Goal: Information Seeking & Learning: Learn about a topic

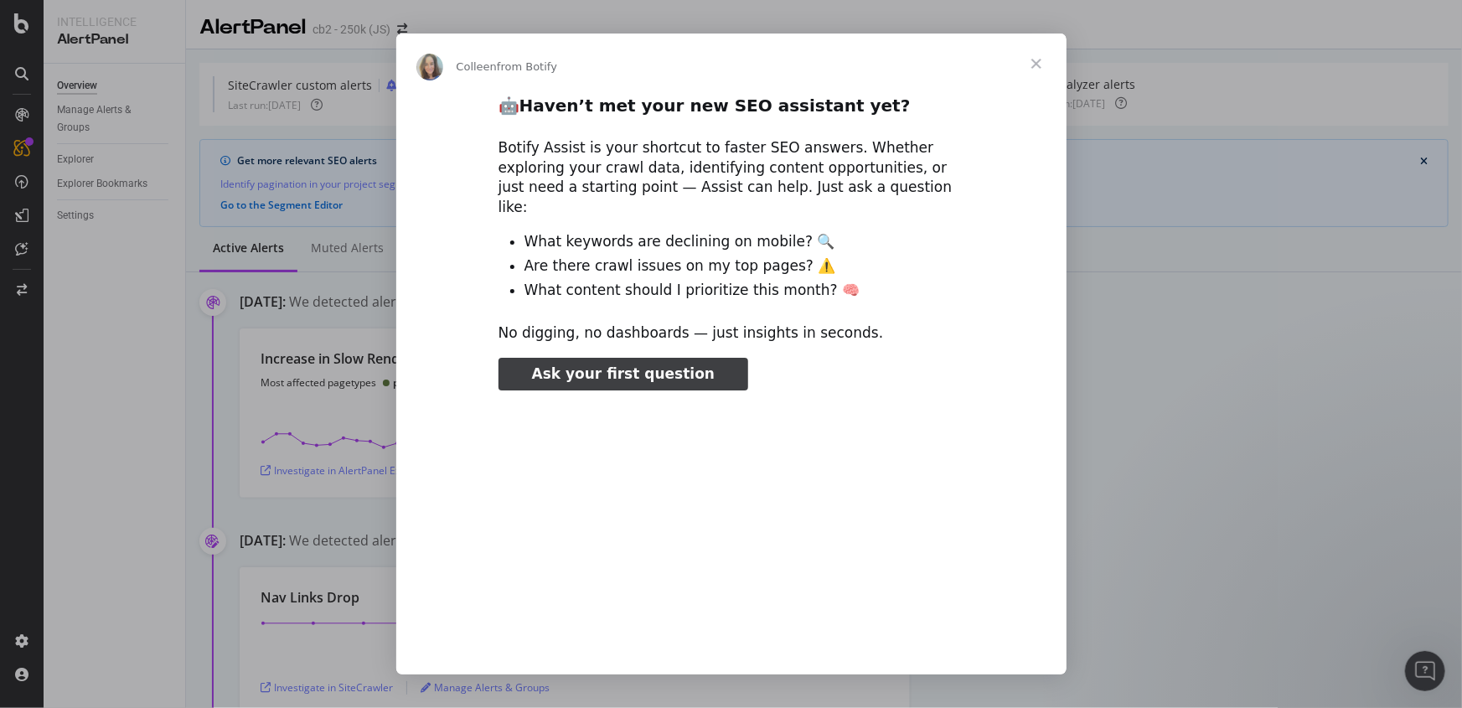
type input "187180"
click at [1036, 66] on span "Close" at bounding box center [1036, 64] width 60 height 60
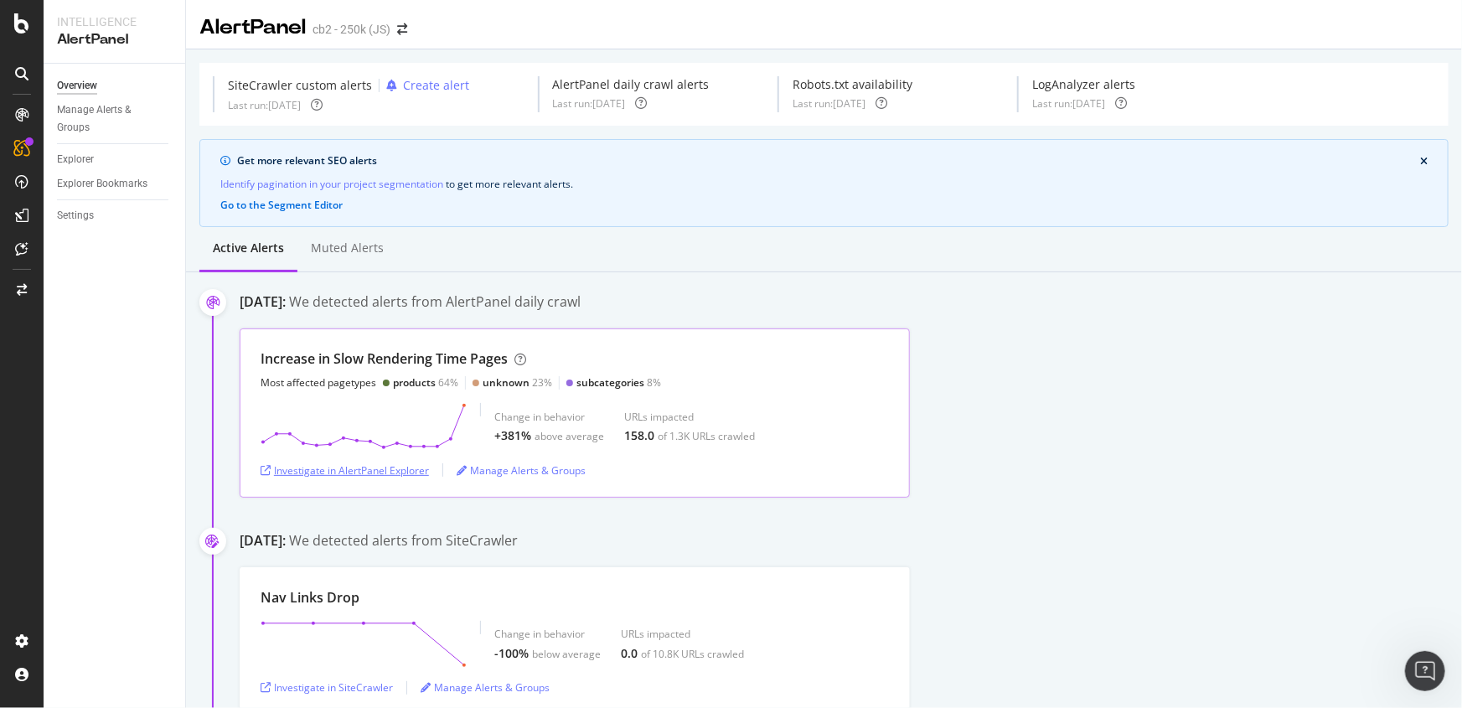
click at [276, 467] on div "Investigate in AlertPanel Explorer" at bounding box center [344, 470] width 168 height 14
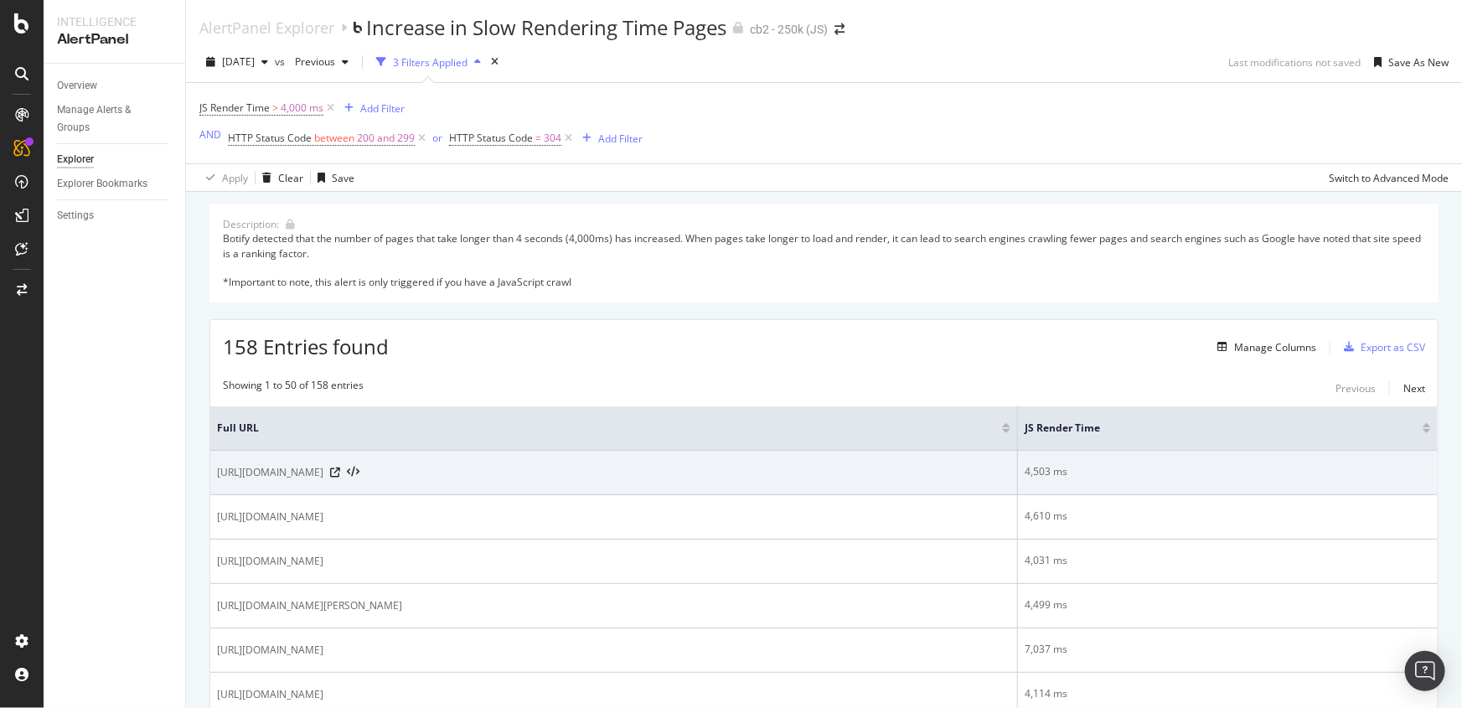
click at [278, 470] on span "https://www.cb2.com/dining/" at bounding box center [270, 472] width 106 height 17
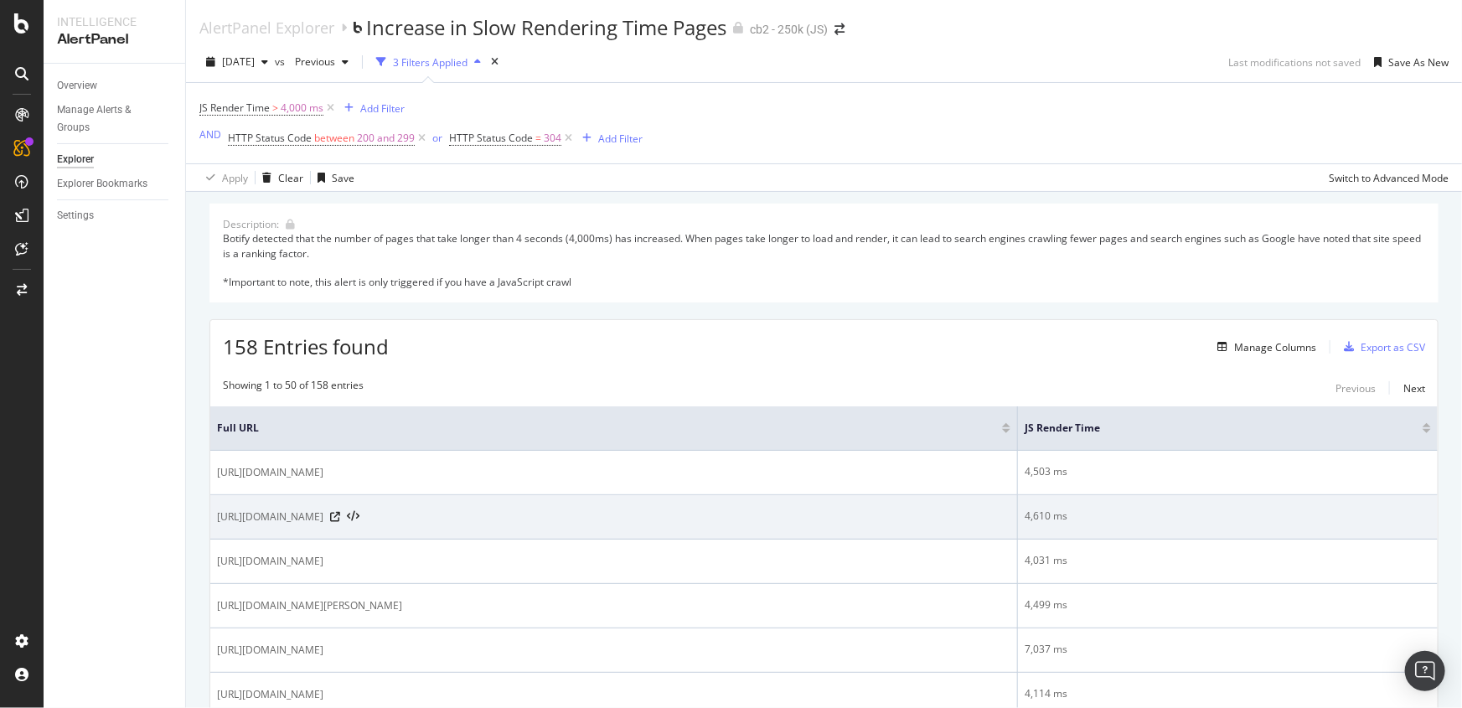
click at [290, 511] on span "https://www.cb2.com/dining/drinking-glasses/1/filters/glass-3" at bounding box center [270, 516] width 106 height 17
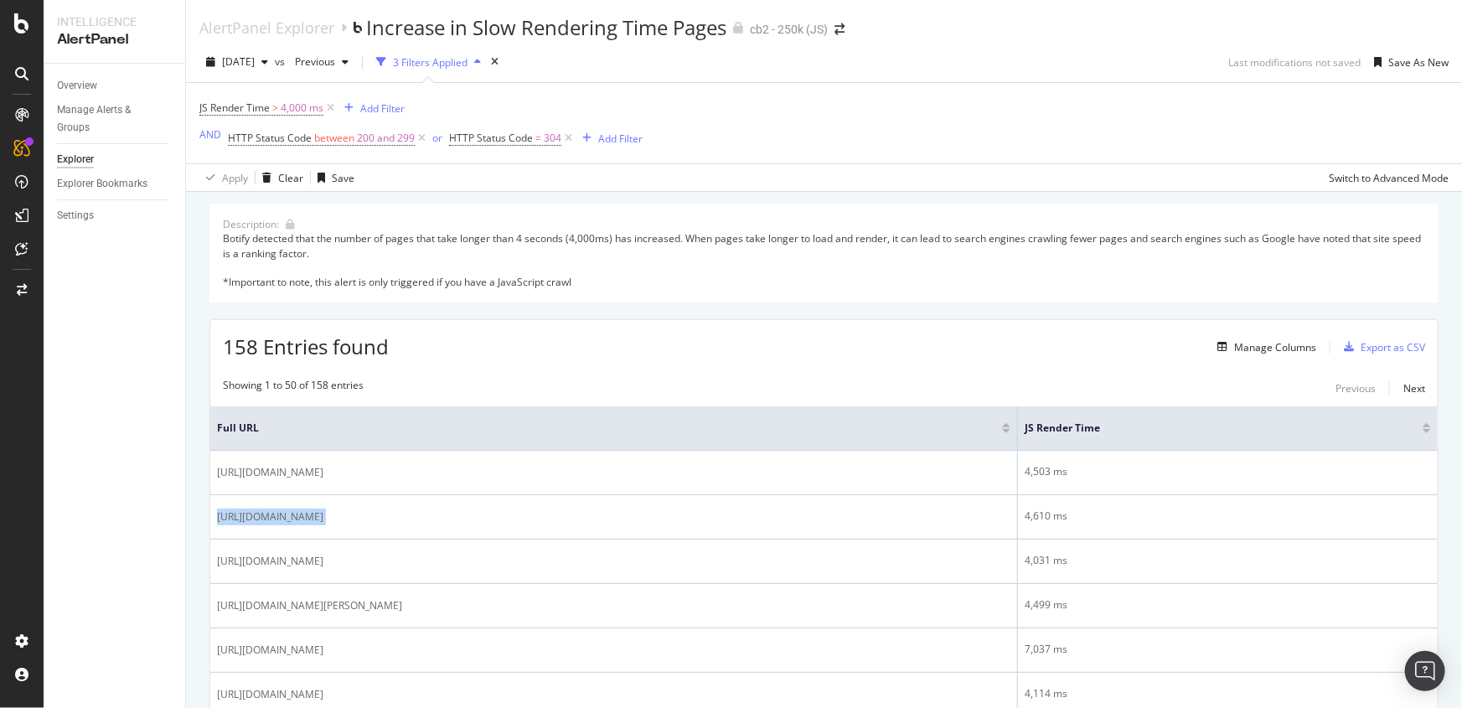
copy div "https://www.cb2.com/dining/drinking-glasses/1/filters/glass-3"
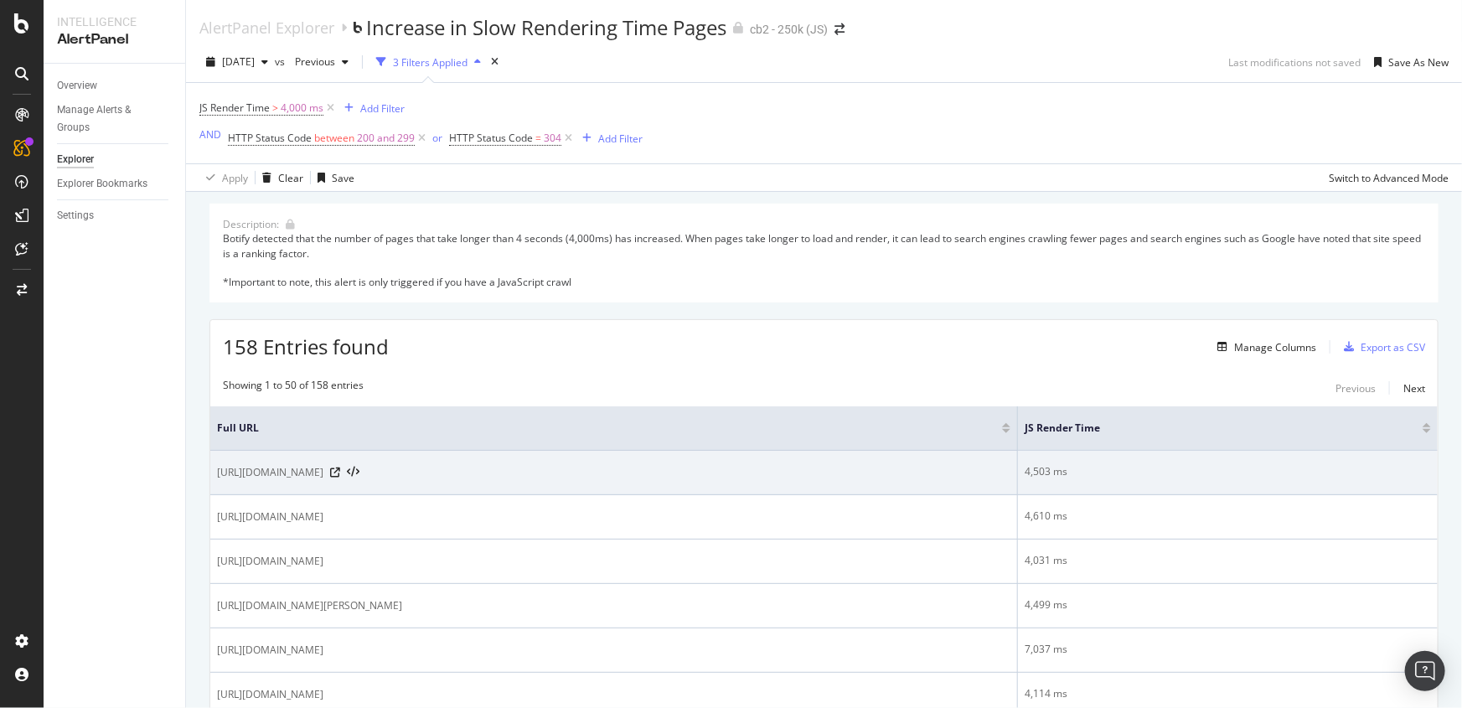
click at [320, 466] on span "https://www.cb2.com/dining/" at bounding box center [270, 472] width 106 height 17
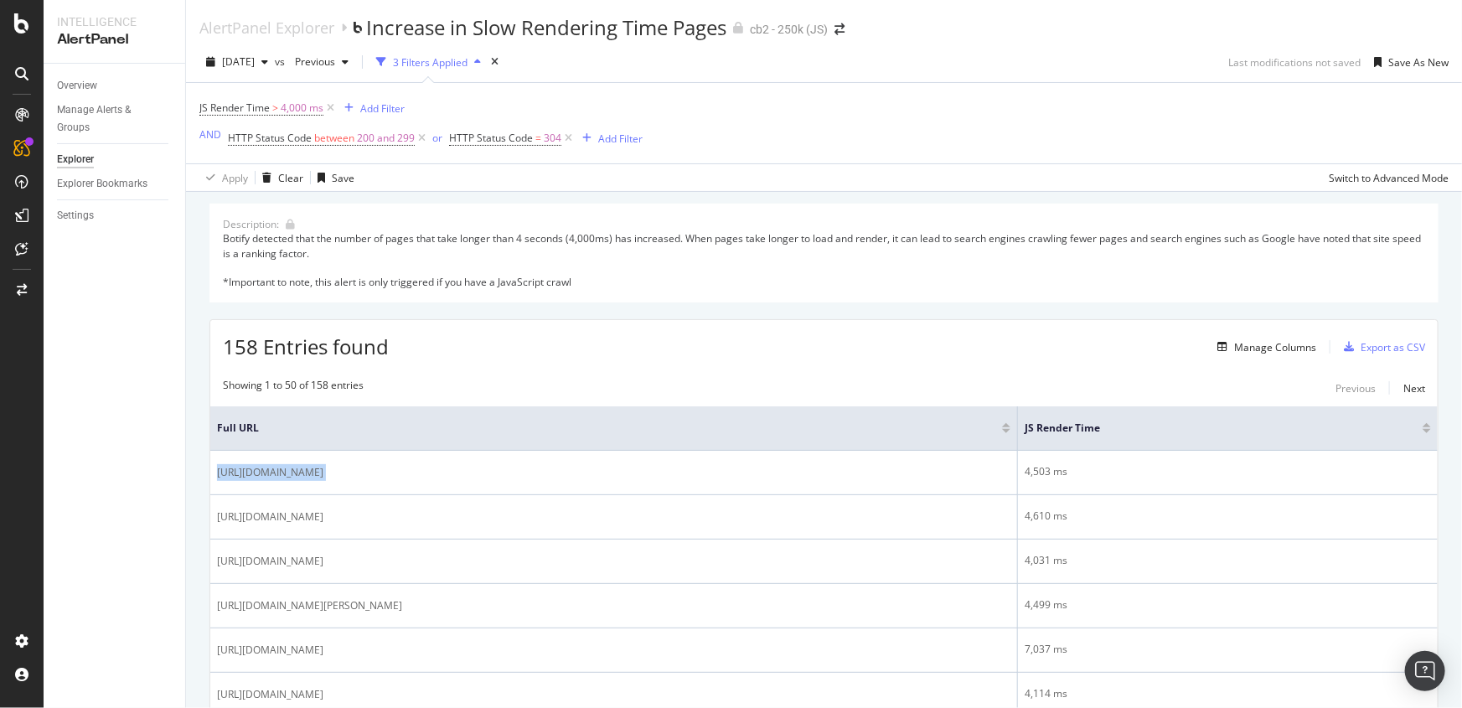
copy div "https://www.cb2.com/dining/"
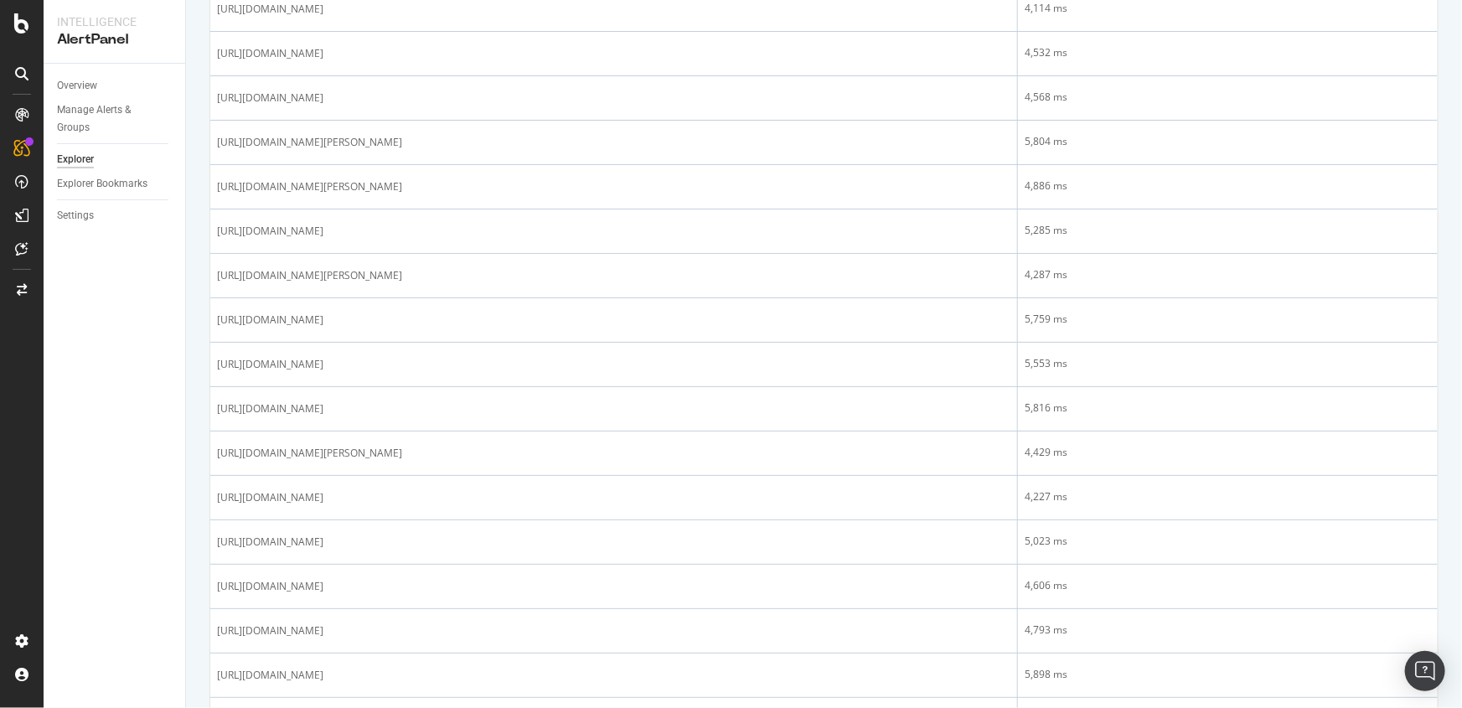
scroll to position [228, 0]
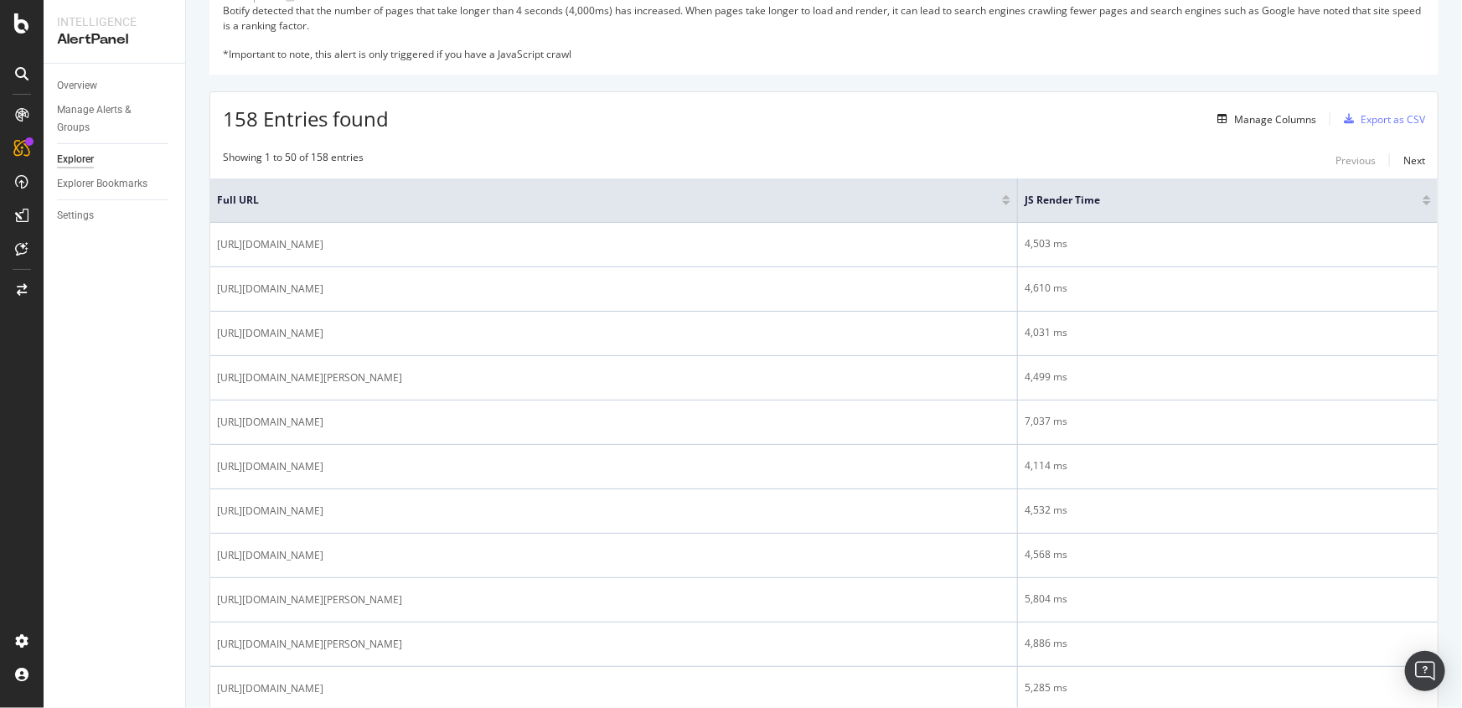
click at [1422, 200] on div at bounding box center [1426, 200] width 8 height 10
click at [1422, 195] on div at bounding box center [1426, 197] width 8 height 4
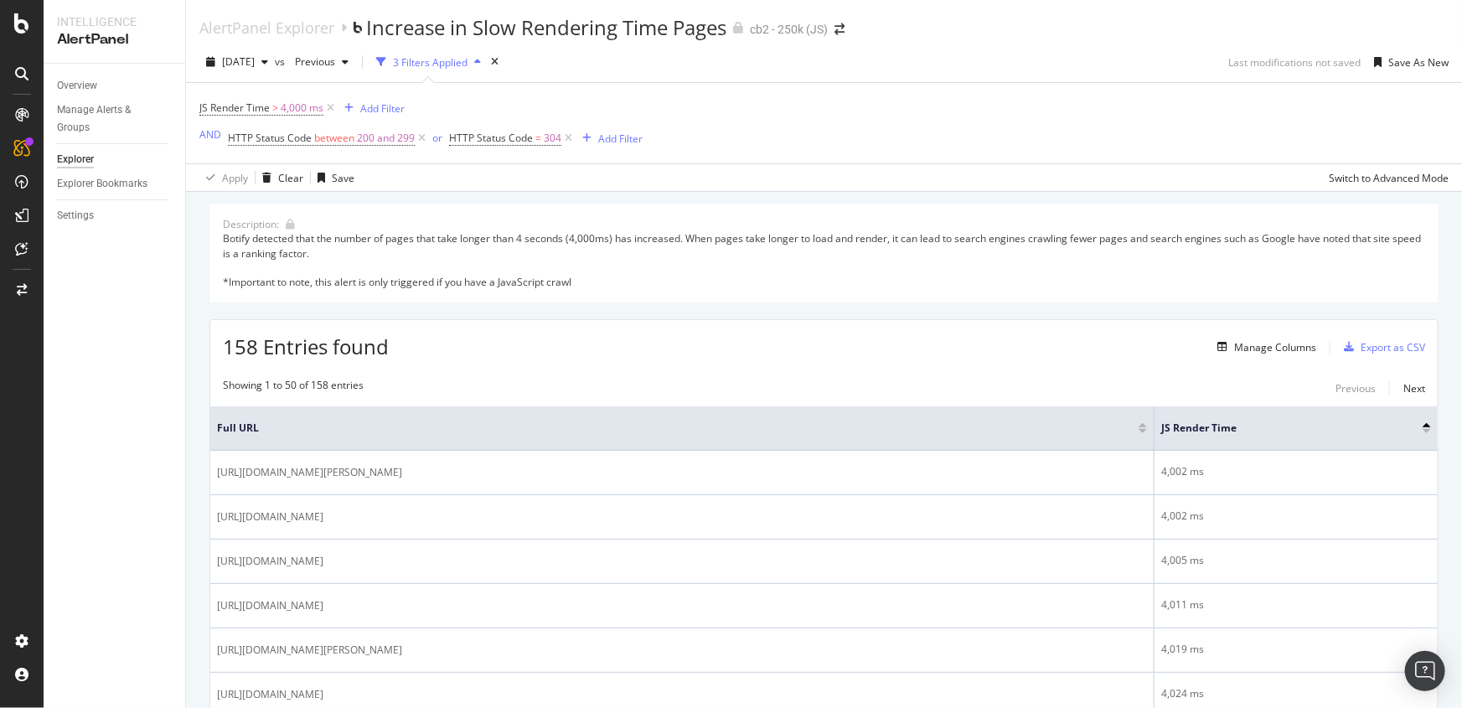
click at [1422, 425] on div at bounding box center [1426, 425] width 8 height 4
click at [1422, 433] on div at bounding box center [1426, 431] width 8 height 4
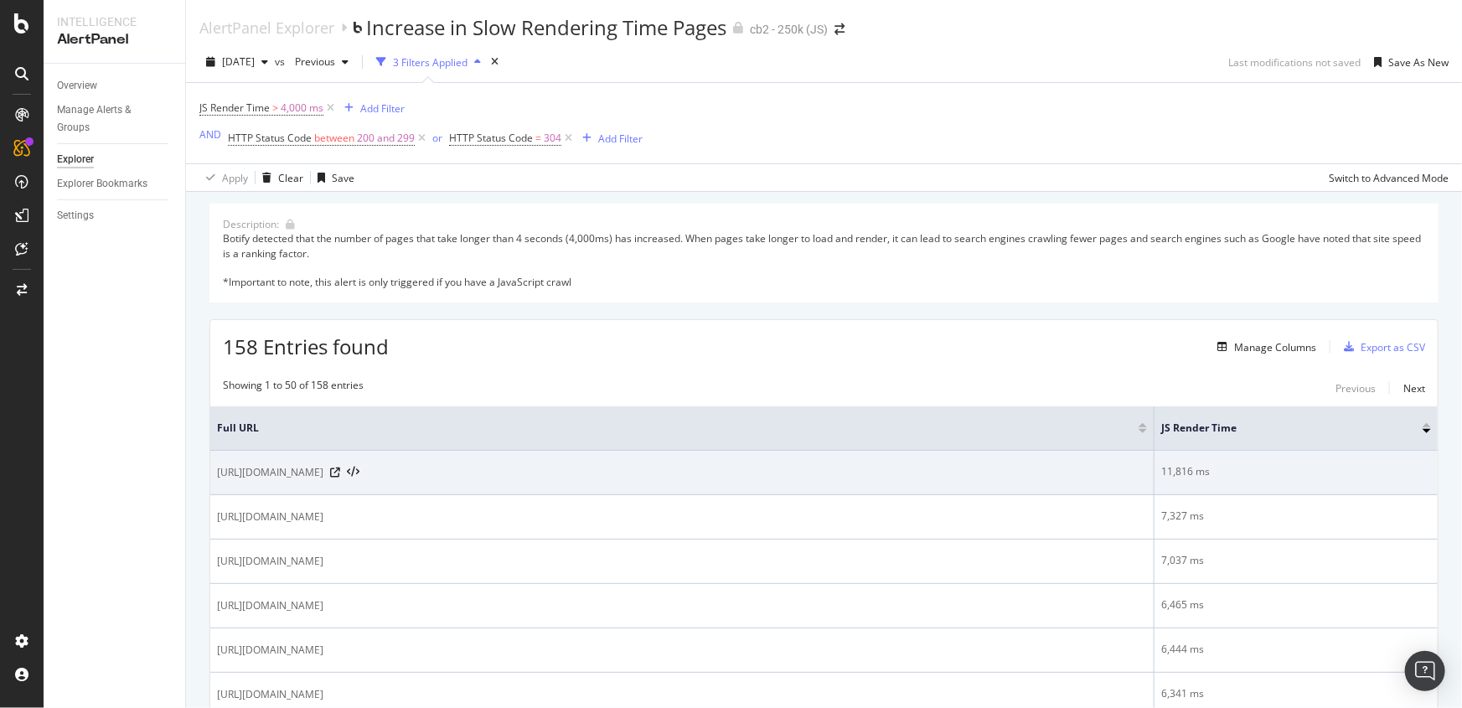
click at [323, 469] on span "https://www.cb2.com/square-baskets" at bounding box center [270, 472] width 106 height 17
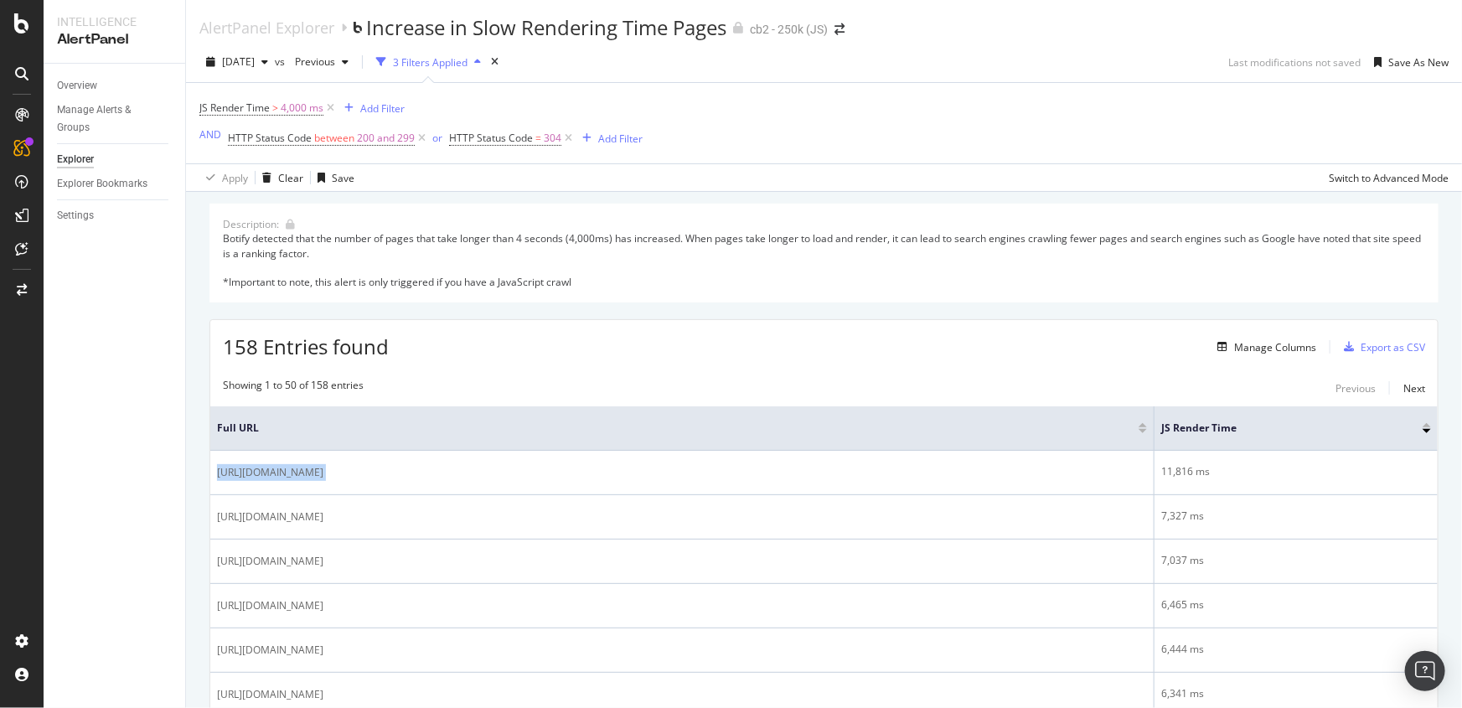
copy div "https://www.cb2.com/square-baskets"
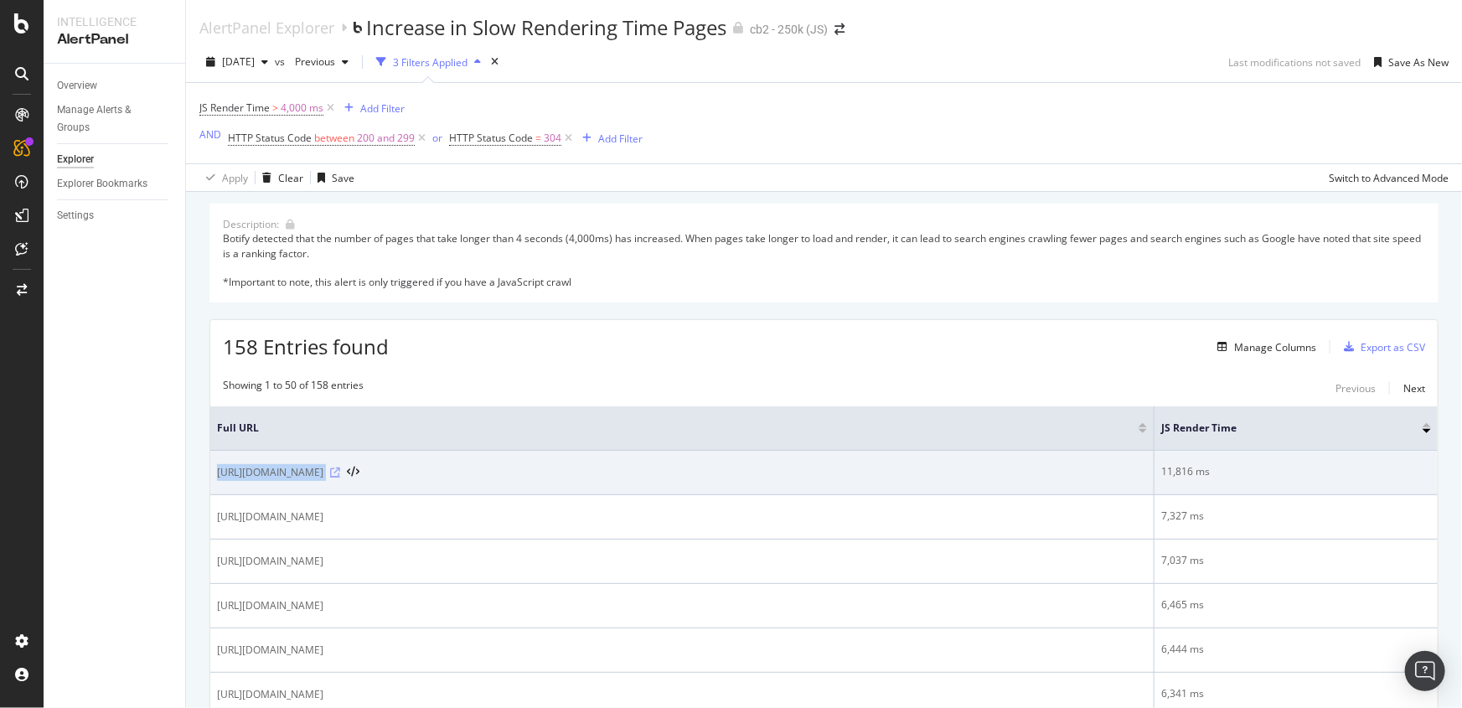
click at [340, 469] on icon at bounding box center [335, 472] width 10 height 10
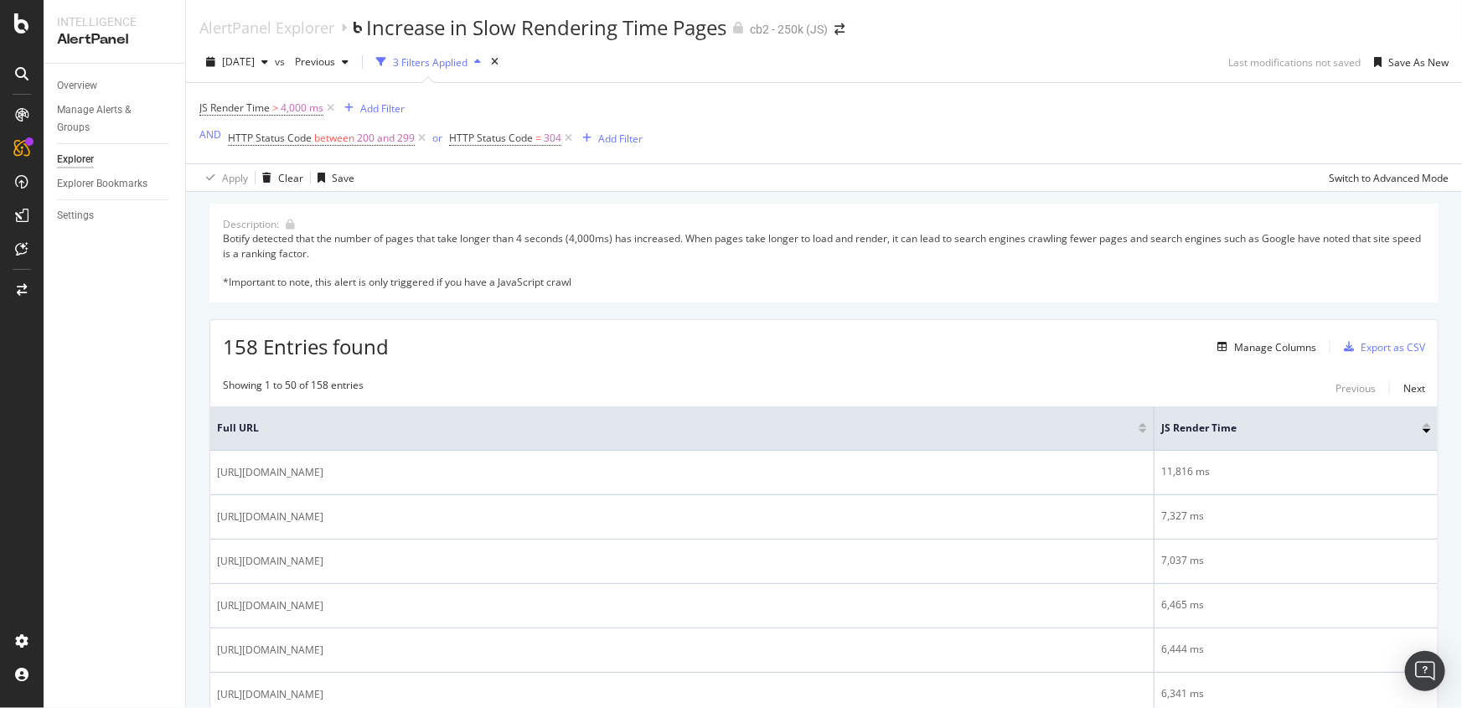
click at [431, 261] on div "Botify detected that the number of pages that take longer than 4 seconds (4,000…" at bounding box center [824, 260] width 1202 height 58
